Goal: Task Accomplishment & Management: Complete application form

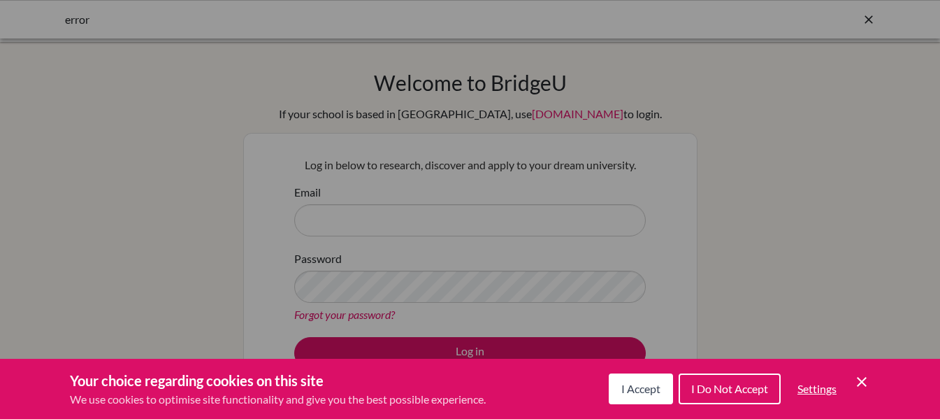
scroll to position [140, 0]
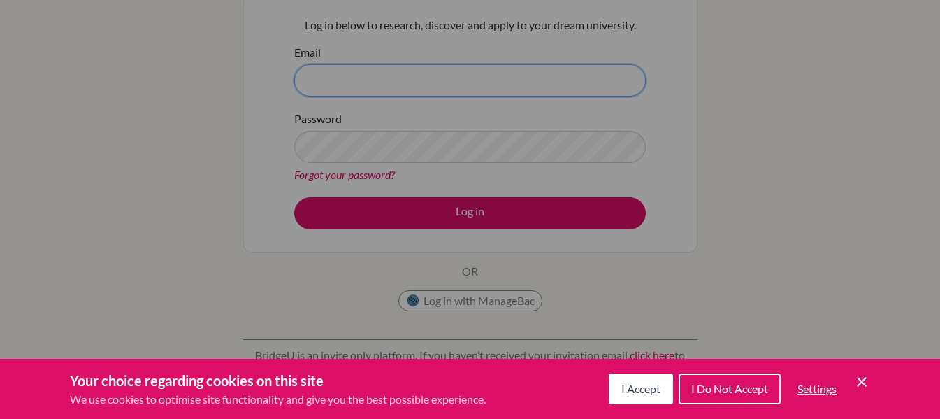
type input "unalo@blisankara.org"
click at [473, 210] on div "Cookie Preferences" at bounding box center [470, 209] width 940 height 419
click at [472, 211] on div "Cookie Preferences" at bounding box center [470, 209] width 940 height 419
click at [623, 283] on div "Cookie Preferences" at bounding box center [470, 209] width 940 height 419
click at [626, 389] on span "I Accept" at bounding box center [640, 387] width 39 height 13
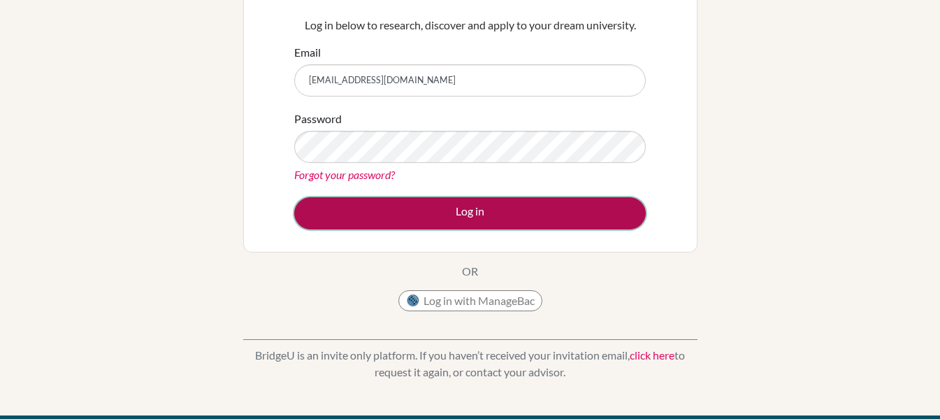
click at [403, 205] on button "Log in" at bounding box center [469, 213] width 351 height 32
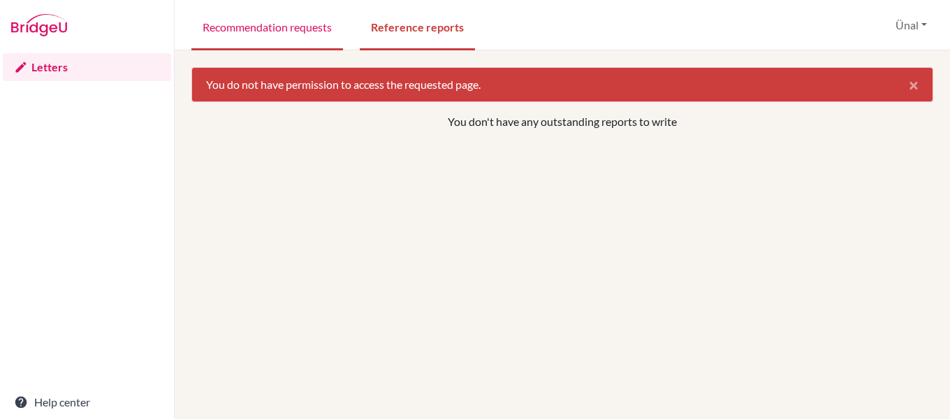
click at [313, 24] on link "Recommendation requests" at bounding box center [267, 26] width 152 height 48
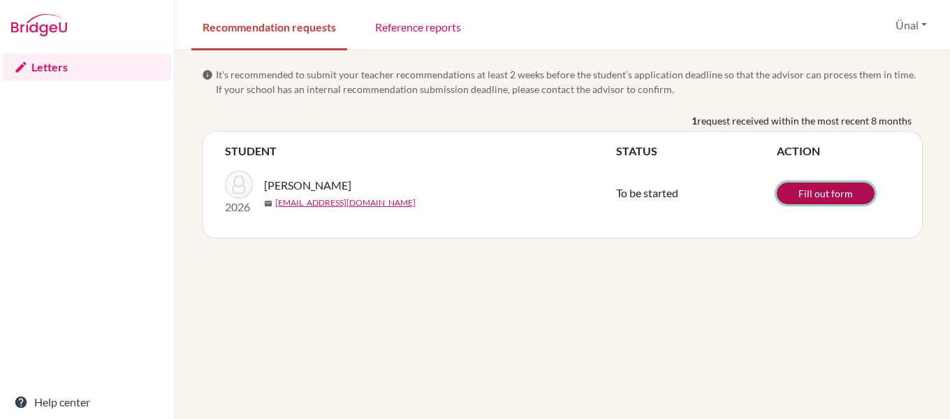
click at [836, 192] on link "Fill out form" at bounding box center [826, 193] width 98 height 22
